Goal: Complete application form

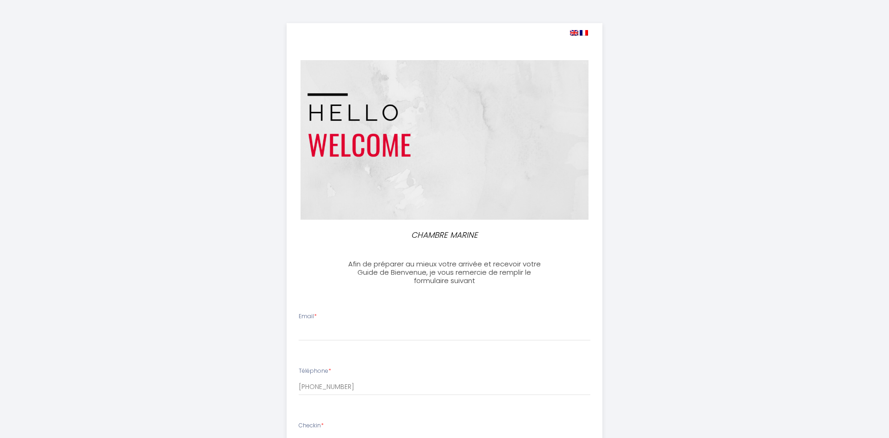
select select
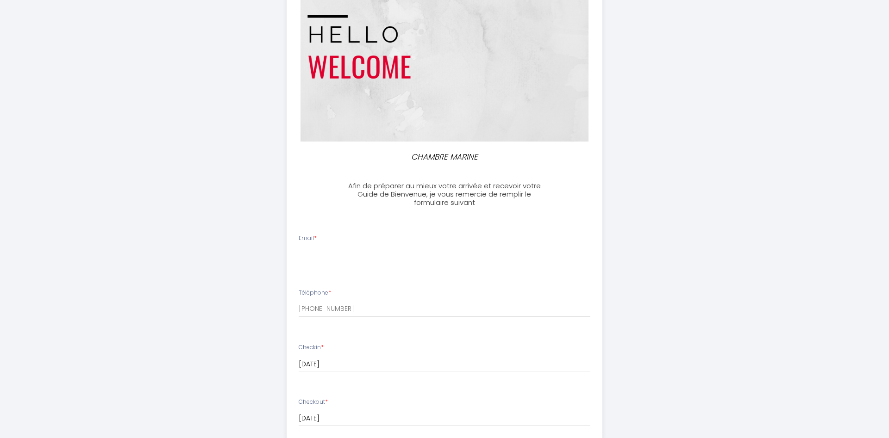
scroll to position [94, 0]
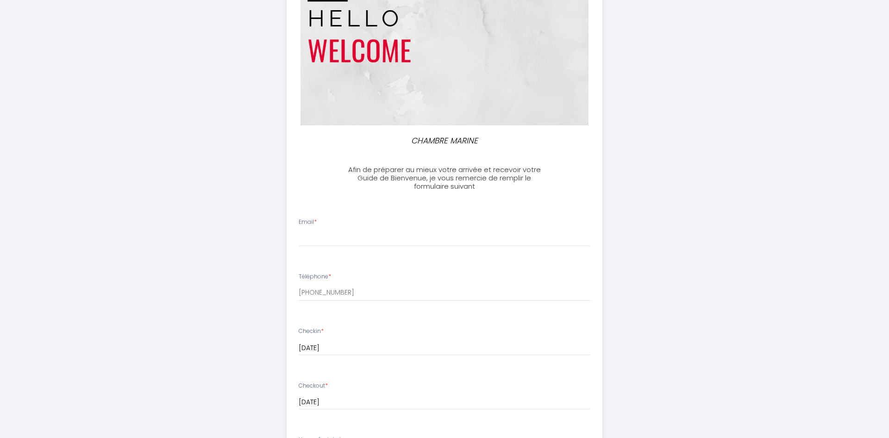
click at [338, 249] on li "Email *" at bounding box center [444, 236] width 315 height 49
click at [342, 238] on input "Email *" at bounding box center [445, 238] width 292 height 17
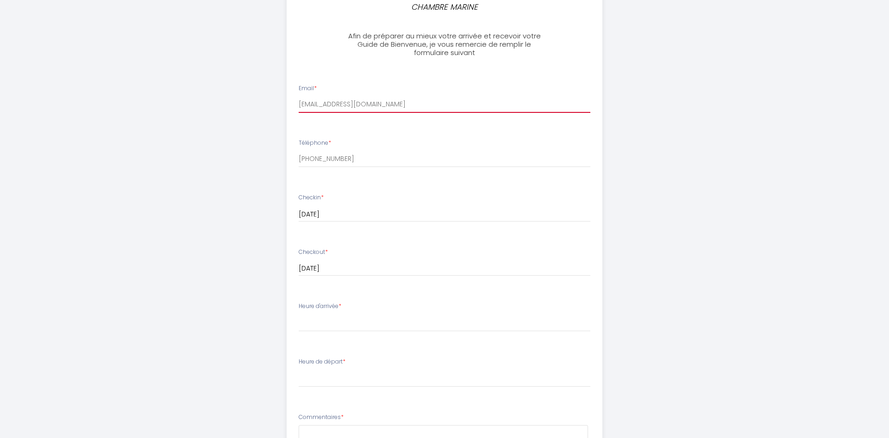
scroll to position [236, 0]
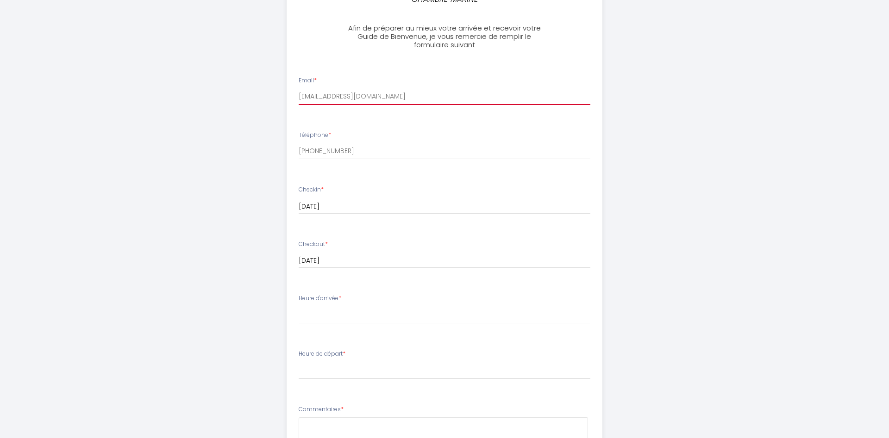
type input "[EMAIL_ADDRESS][DOMAIN_NAME]"
click at [299, 306] on select "15:00 15:30 16:00 16:30 17:00 17:30 18:00 18:30 19:00 19:30 20:00" at bounding box center [445, 315] width 292 height 18
select select "15:00"
click option "15:00" at bounding box center [0, 0] width 0 height 0
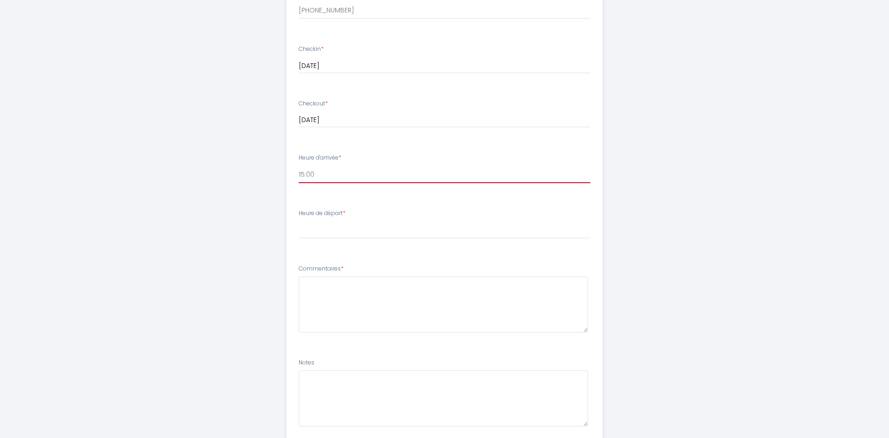
scroll to position [378, 0]
click at [299, 220] on select "00:00 00:30 01:00 01:30 02:00 02:30 03:00 03:30 04:00 04:30 05:00 05:30 06:00 0…" at bounding box center [445, 229] width 292 height 18
select select "07:00"
click option "07:00" at bounding box center [0, 0] width 0 height 0
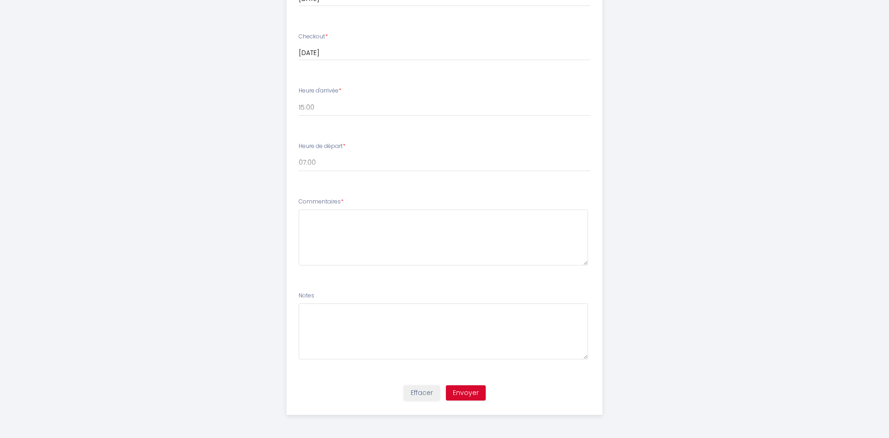
click at [478, 404] on div "Effacer Envoyer" at bounding box center [444, 397] width 327 height 35
click at [473, 397] on button "Envoyer" at bounding box center [466, 394] width 40 height 16
click at [368, 221] on textarea at bounding box center [444, 238] width 290 height 56
type textarea "V"
type textarea "c"
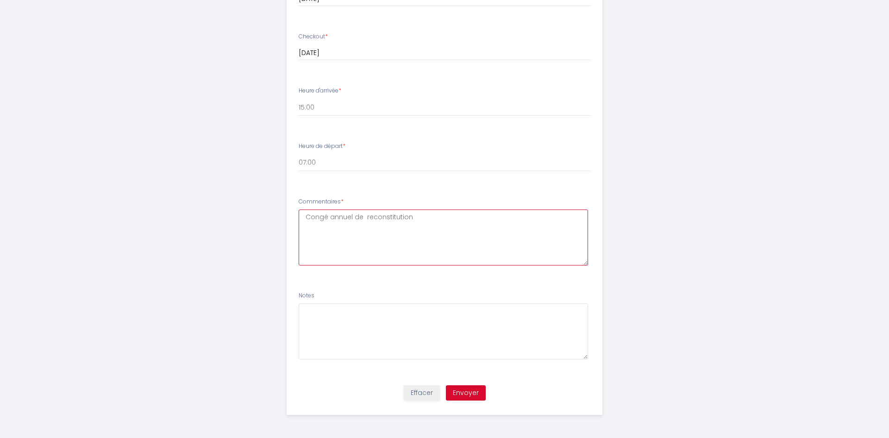
type textarea "Congé annuel de reconstitution"
click at [469, 385] on div "Effacer Envoyer" at bounding box center [444, 397] width 327 height 35
click at [469, 400] on button "Envoyer" at bounding box center [466, 394] width 40 height 16
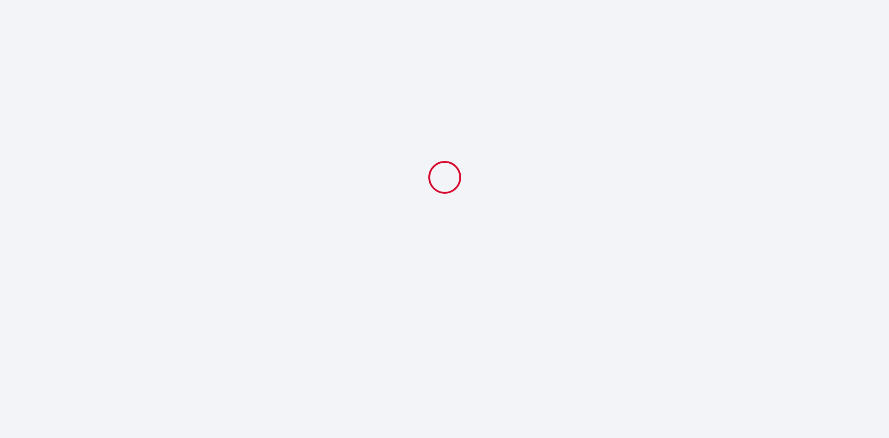
scroll to position [0, 0]
select select "07:00"
